Goal: Task Accomplishment & Management: Manage account settings

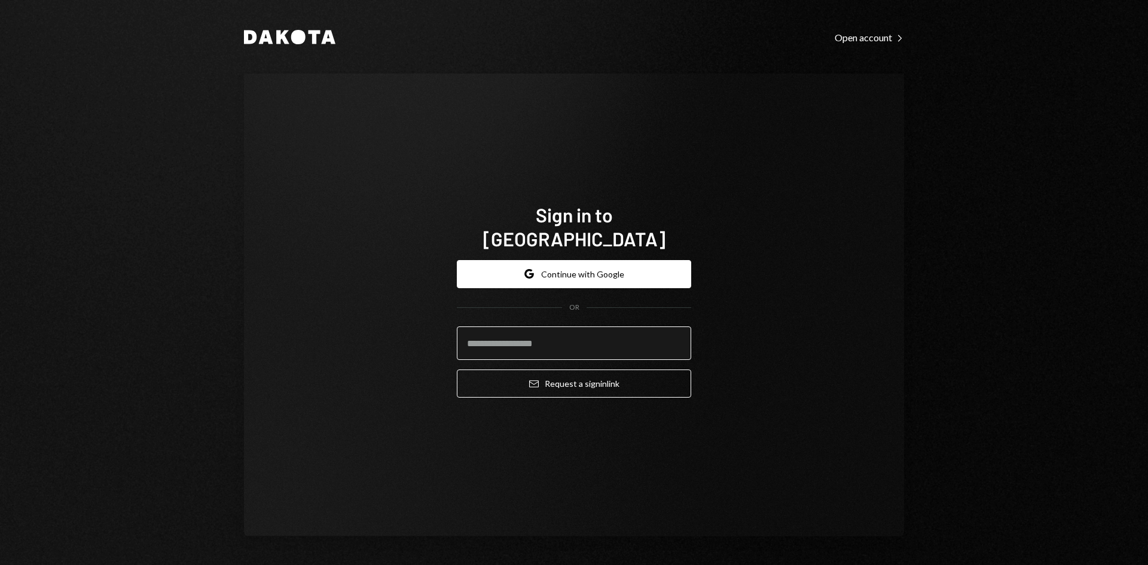
click at [615, 327] on input "email" at bounding box center [574, 343] width 234 height 33
type input "**********"
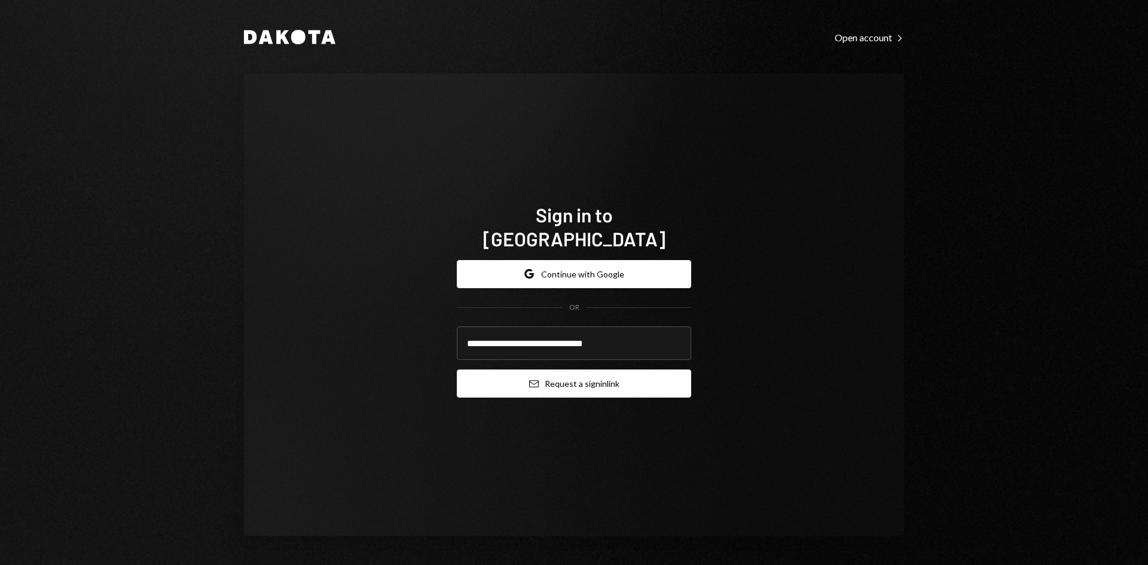
click at [584, 370] on button "Email Request a sign in link" at bounding box center [574, 384] width 234 height 28
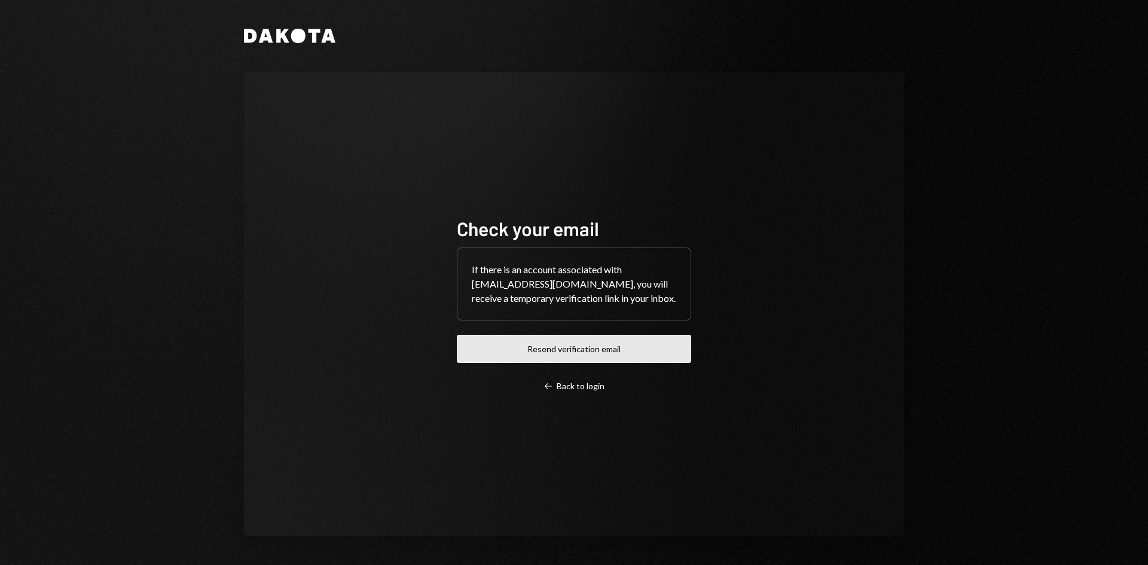
click at [556, 347] on button "Resend verification email" at bounding box center [574, 349] width 234 height 28
